Goal: Task Accomplishment & Management: Manage account settings

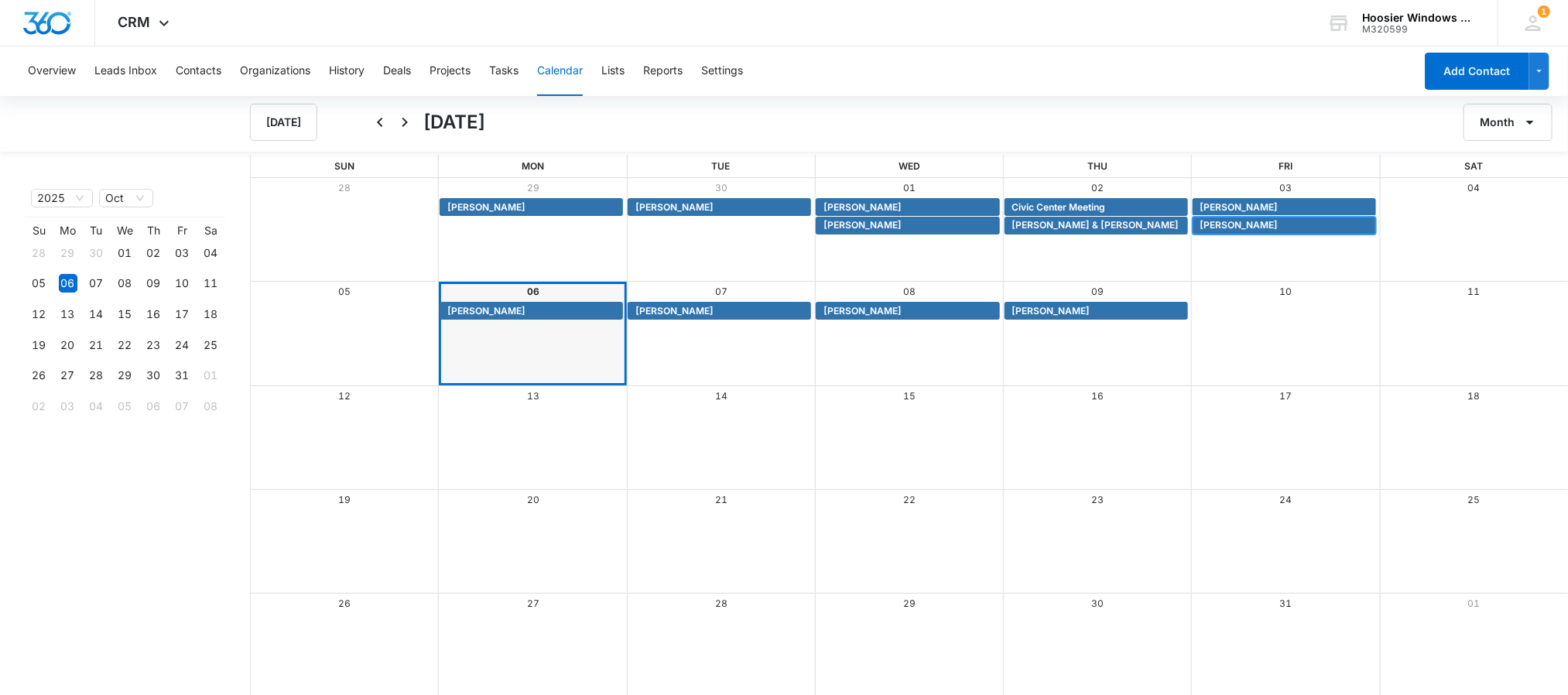
click at [1221, 226] on span "[PERSON_NAME]" at bounding box center [1240, 224] width 78 height 14
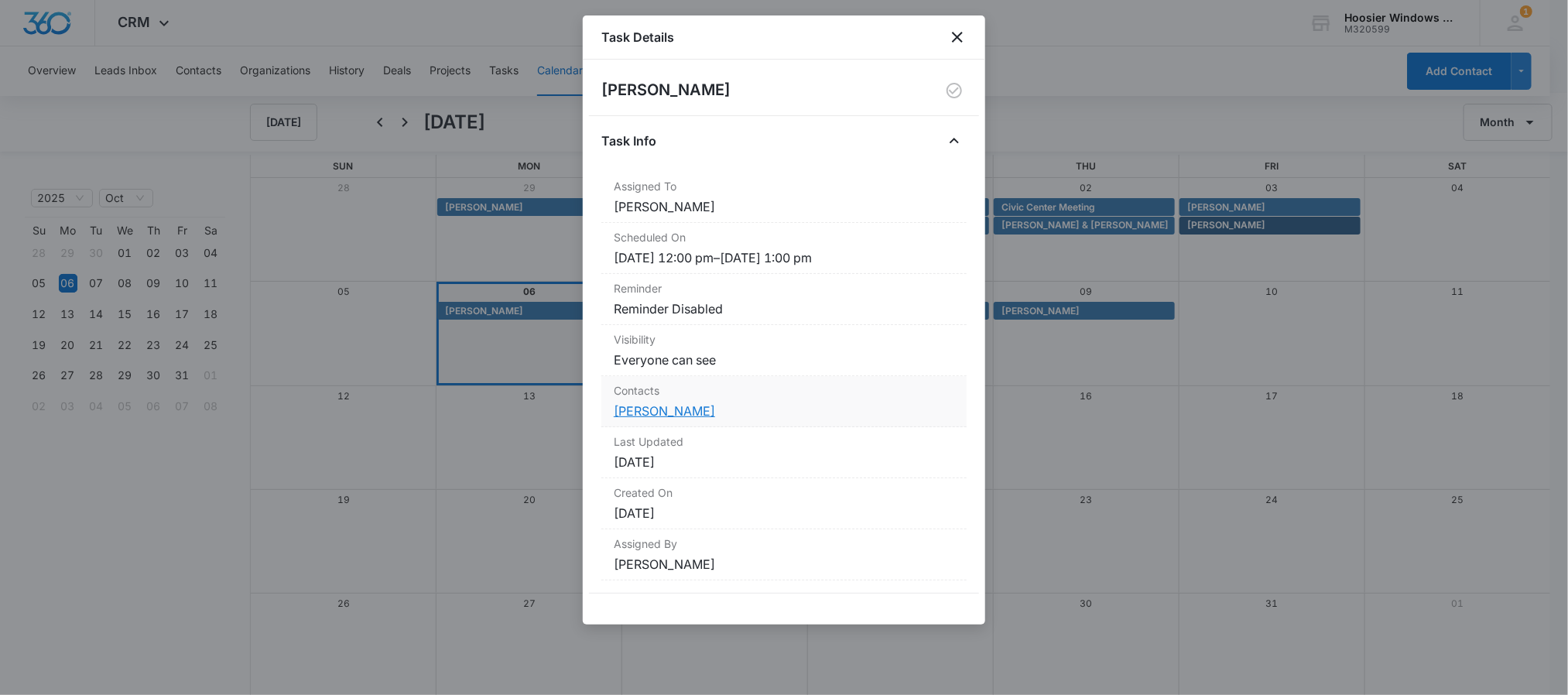
click at [681, 408] on link "[PERSON_NAME]" at bounding box center [664, 410] width 102 height 15
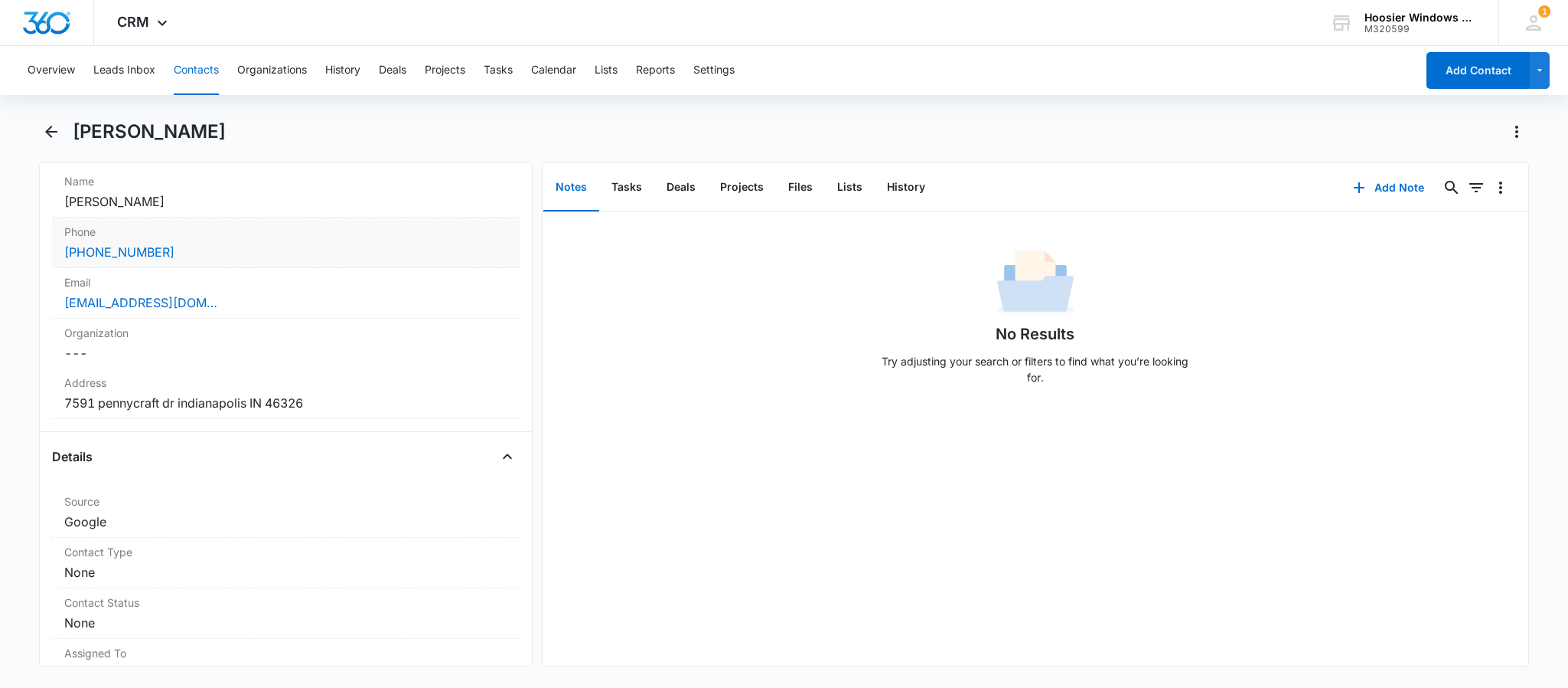
scroll to position [299, 0]
drag, startPoint x: 320, startPoint y: 400, endPoint x: 66, endPoint y: 403, distance: 254.0
click at [66, 403] on dd "Cancel Save Changes [STREET_ADDRESS][PERSON_NAME]" at bounding box center [286, 401] width 443 height 18
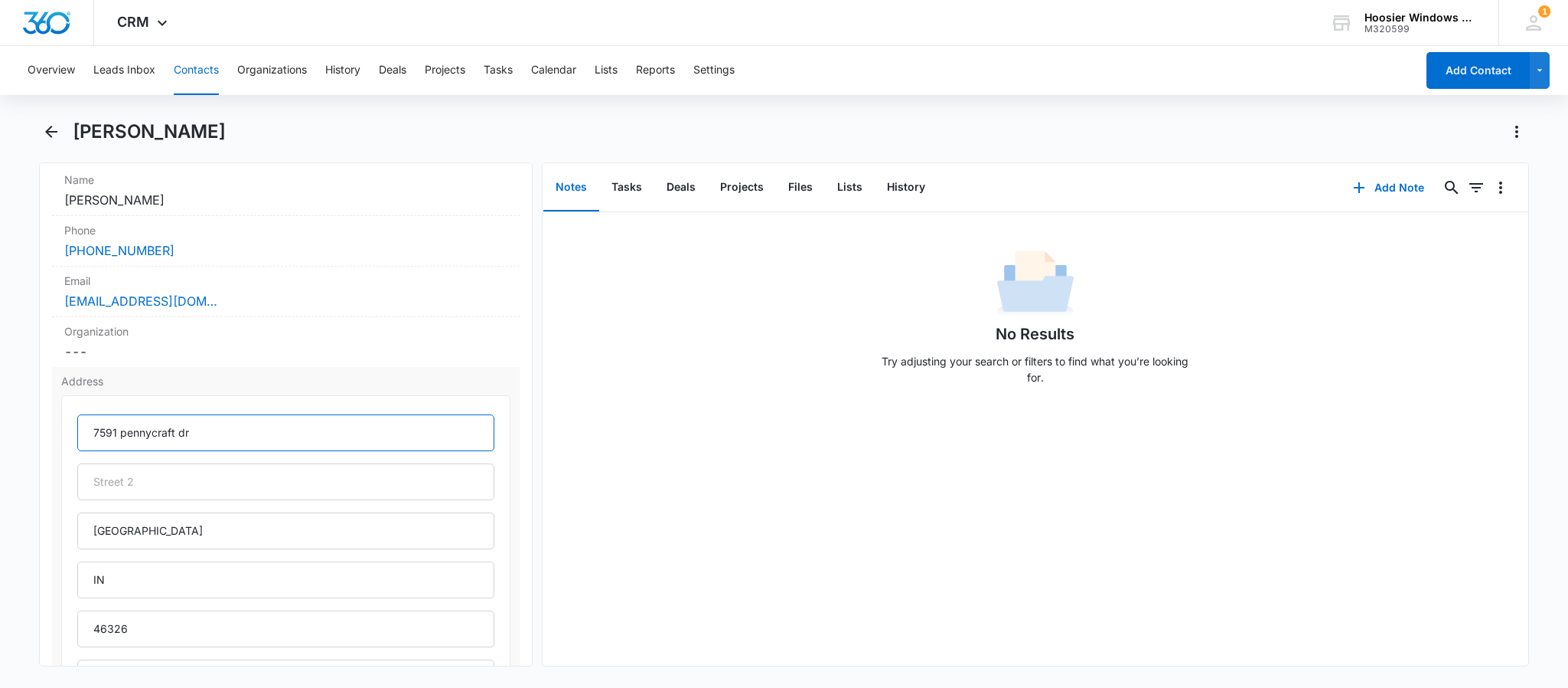
drag, startPoint x: 276, startPoint y: 439, endPoint x: 74, endPoint y: 430, distance: 202.2
click at [74, 430] on div "7591 pennycraft dr indianapolis IN 46326" at bounding box center [285, 552] width 450 height 314
click at [153, 435] on input "7591 pennycraft dr" at bounding box center [285, 432] width 417 height 37
click at [166, 435] on input "7591 pennycraft dr" at bounding box center [285, 432] width 417 height 37
click at [209, 433] on input "[STREET_ADDRESS][PERSON_NAME]" at bounding box center [285, 432] width 417 height 37
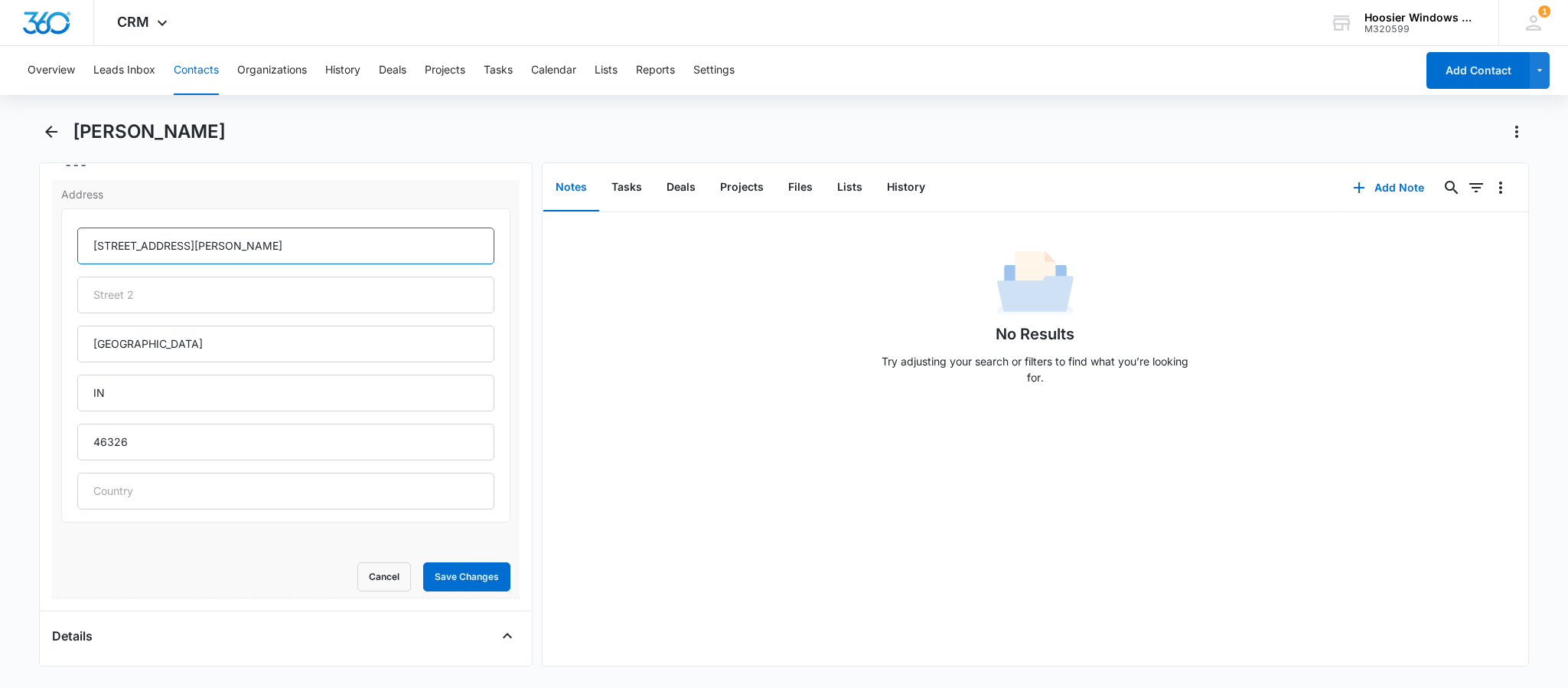
scroll to position [488, 0]
type input "[STREET_ADDRESS][PERSON_NAME]"
click at [424, 569] on button "Save Changes" at bounding box center [467, 574] width 87 height 29
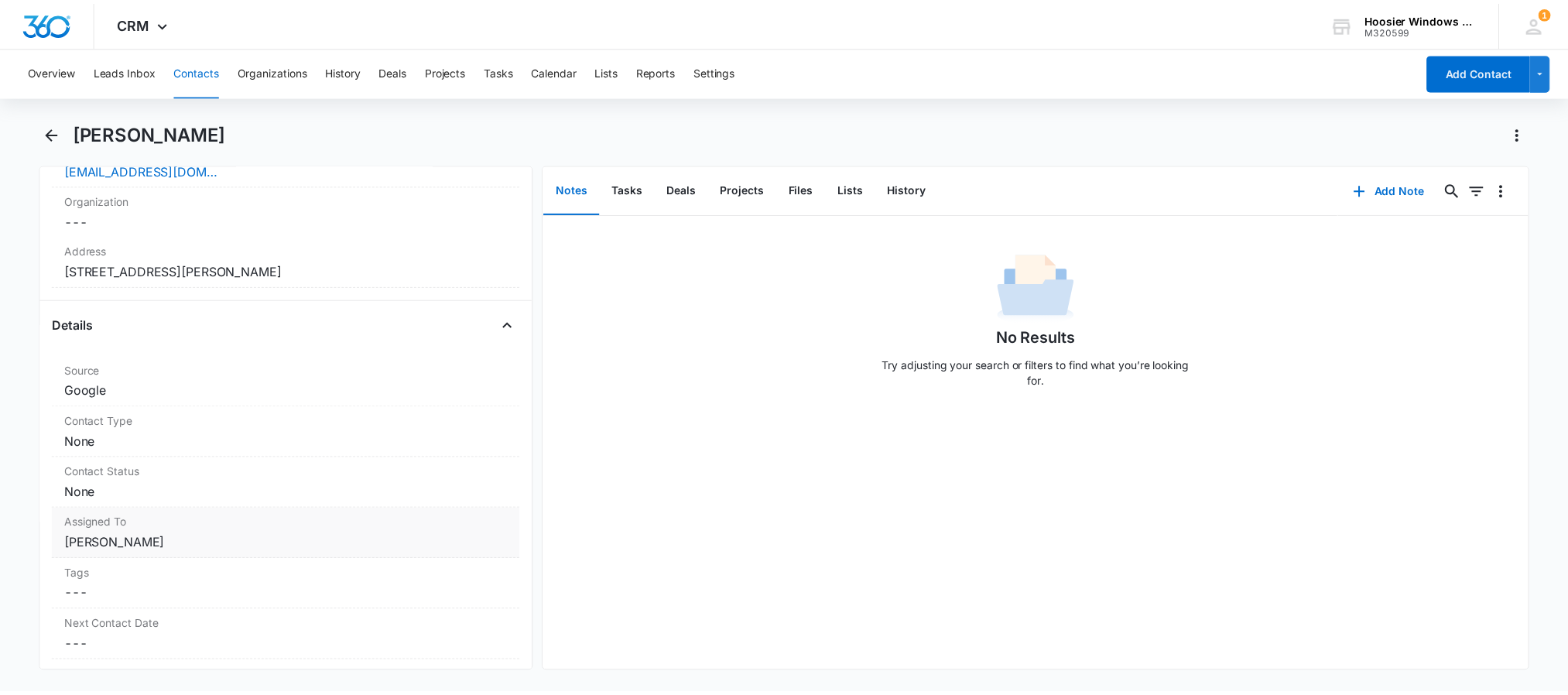
scroll to position [435, 0]
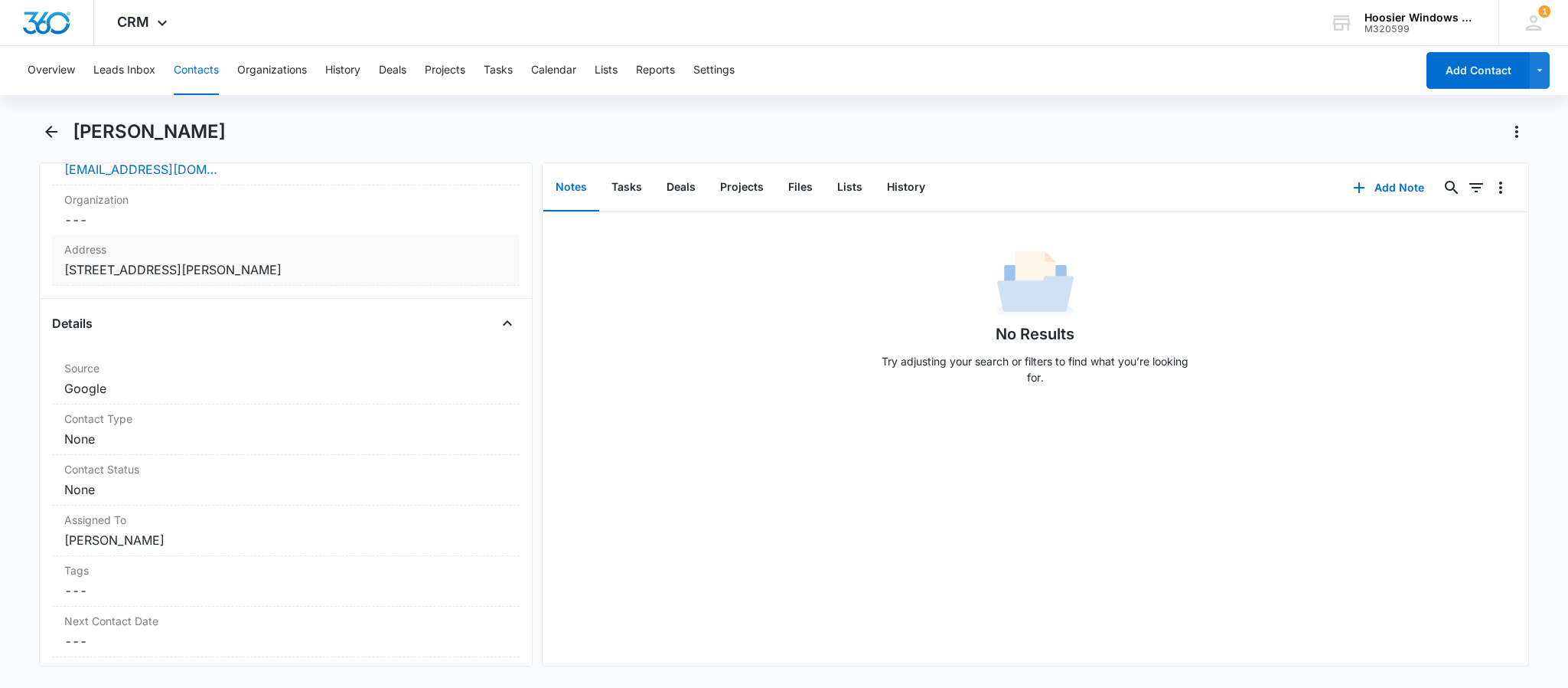
drag, startPoint x: 301, startPoint y: 271, endPoint x: 63, endPoint y: 278, distance: 238.1
click at [63, 278] on div "Address Cancel Save Changes [STREET_ADDRESS]" at bounding box center [285, 260] width 468 height 50
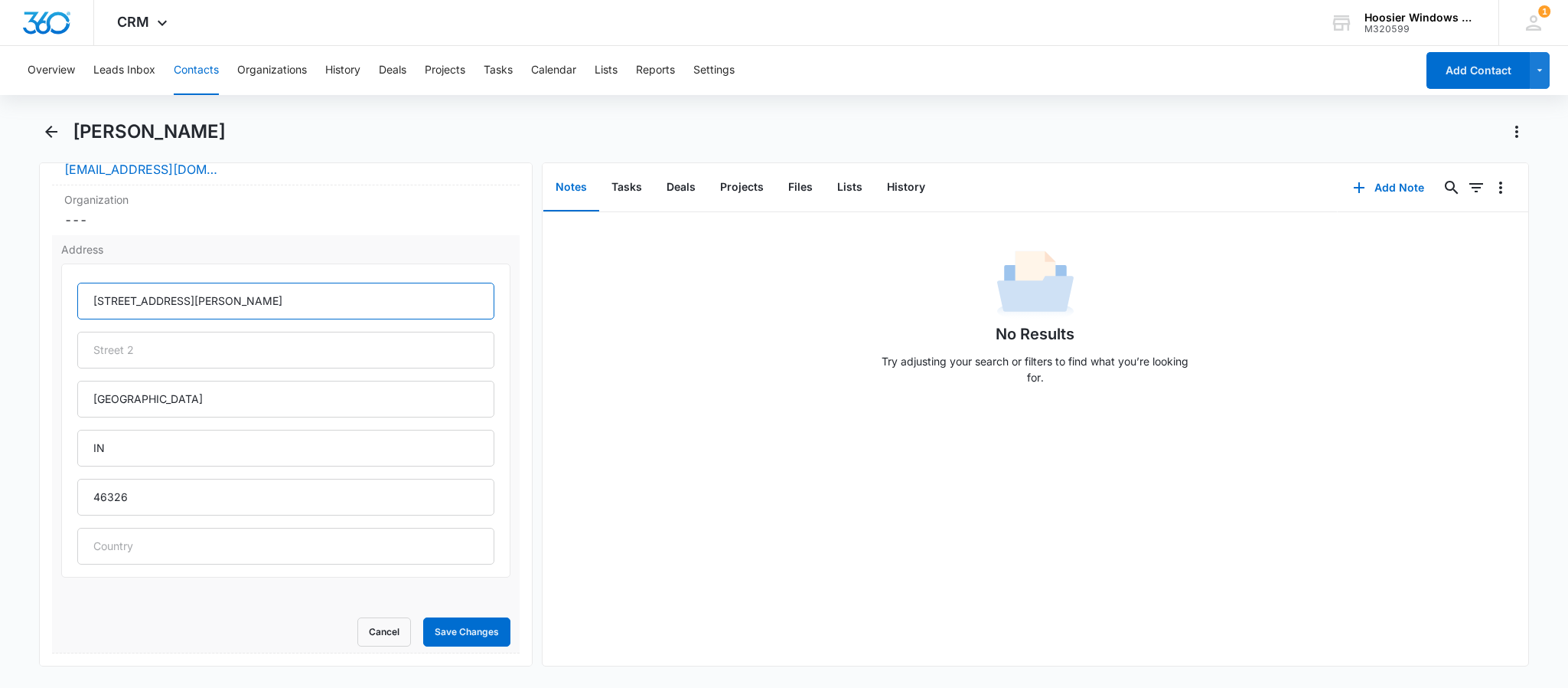
drag, startPoint x: 227, startPoint y: 296, endPoint x: 88, endPoint y: 318, distance: 140.7
click at [88, 318] on input "[STREET_ADDRESS][PERSON_NAME]" at bounding box center [285, 301] width 417 height 37
click at [666, 330] on div "No Results Try adjusting your search or filters to find what you’re looking for." at bounding box center [1036, 322] width 985 height 152
click at [547, 60] on button "Calendar" at bounding box center [554, 70] width 45 height 49
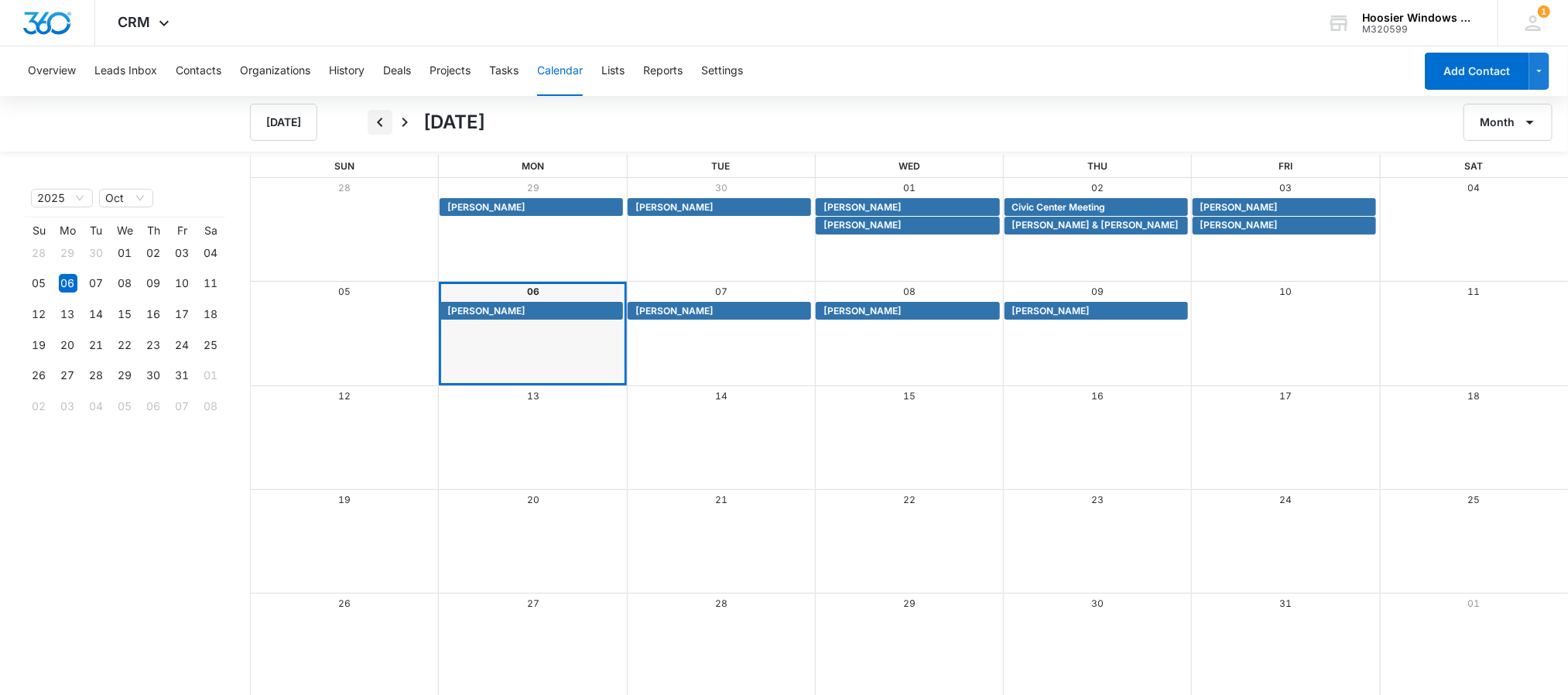
click at [381, 118] on icon "Back" at bounding box center [379, 122] width 5 height 9
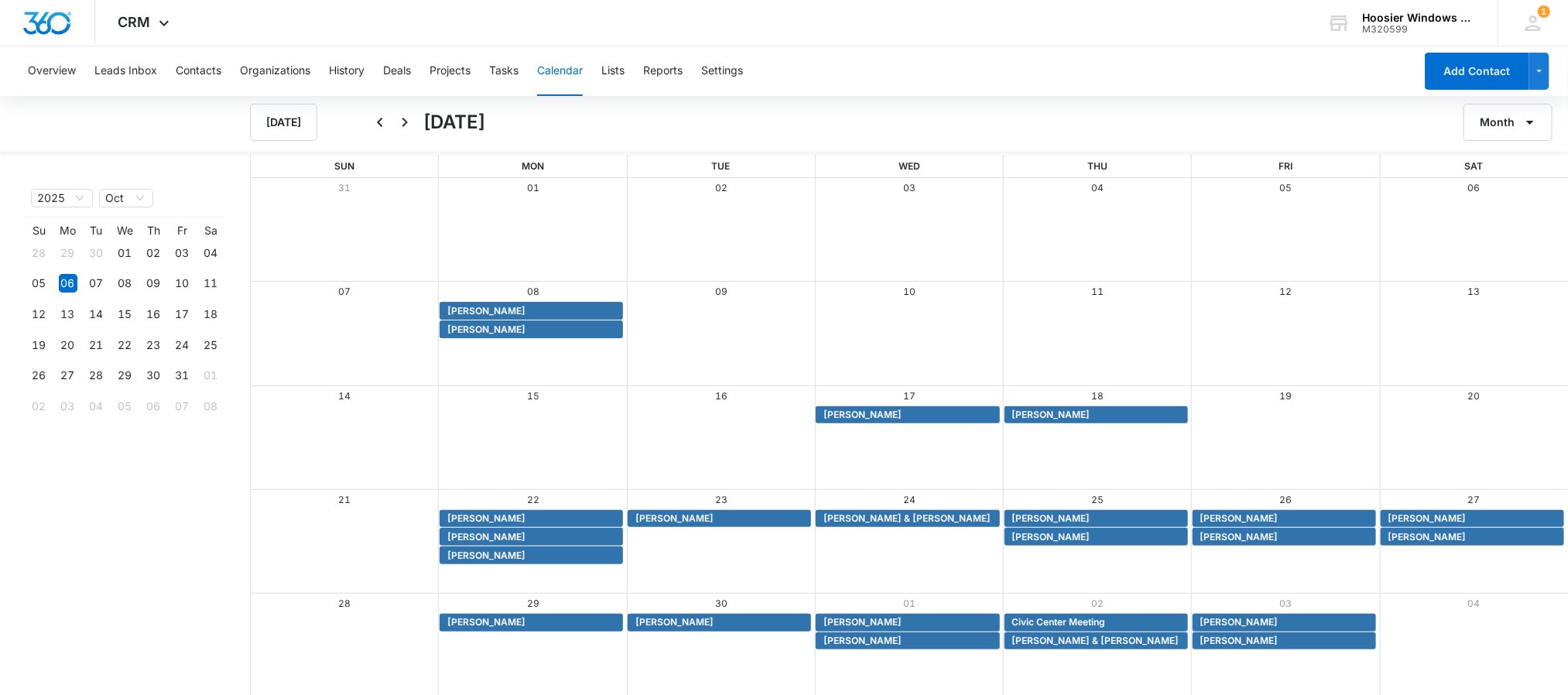
scroll to position [1, 0]
click at [411, 123] on icon "Next" at bounding box center [405, 122] width 18 height 18
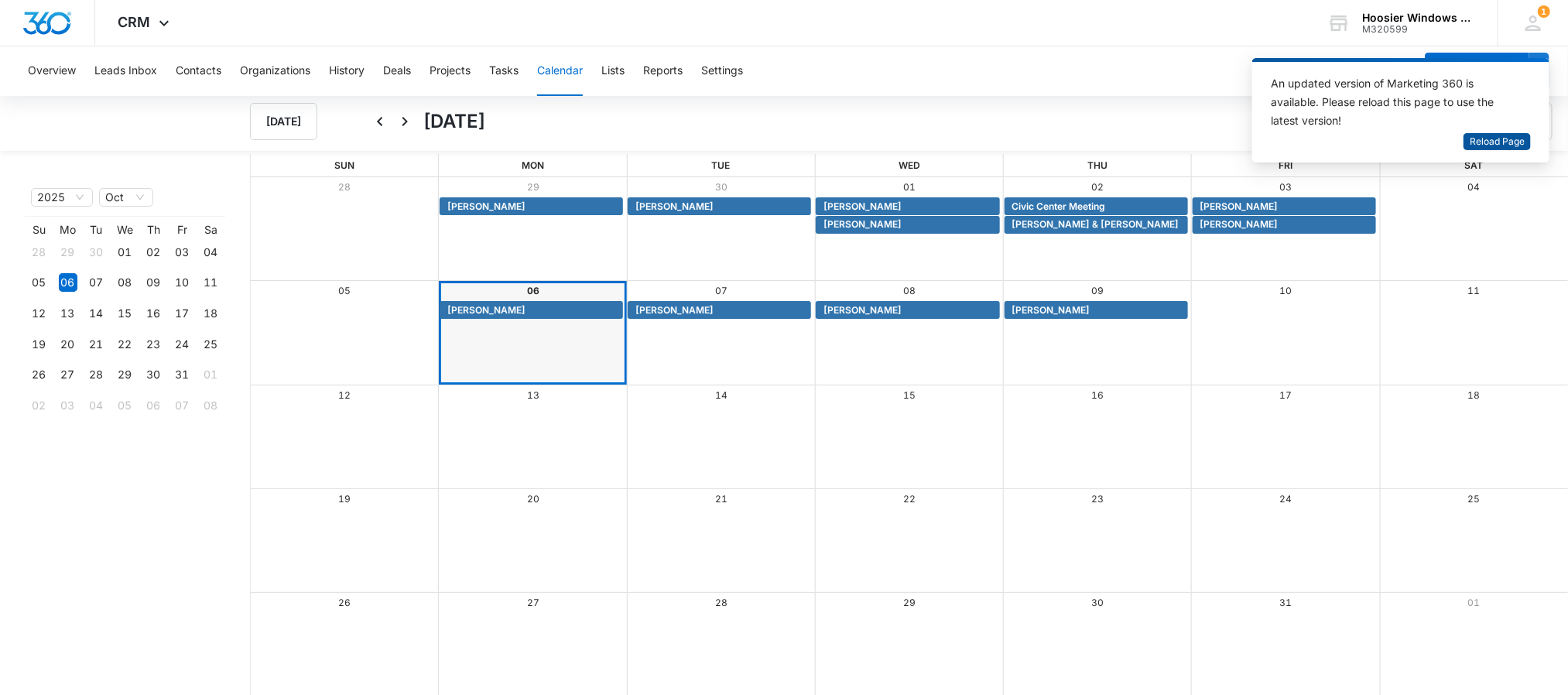
click at [1482, 149] on span "Reload Page" at bounding box center [1496, 142] width 55 height 15
